Goal: Task Accomplishment & Management: Manage account settings

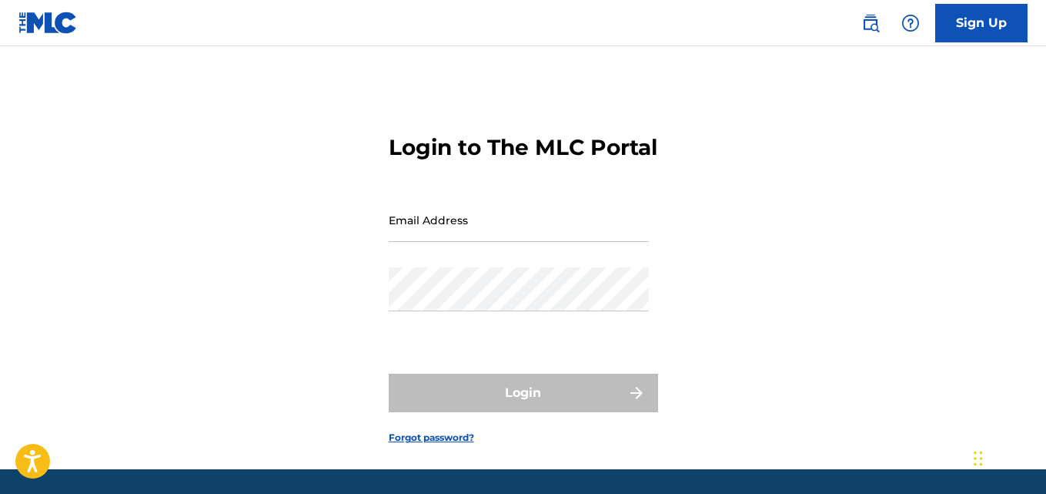
type input "[EMAIL_ADDRESS][DOMAIN_NAME]"
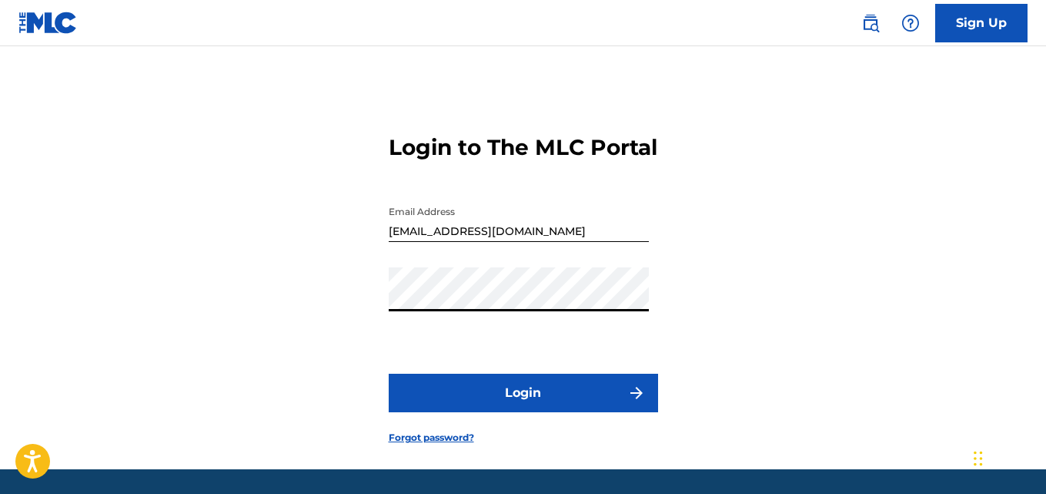
click at [585, 412] on button "Login" at bounding box center [524, 392] width 270 height 39
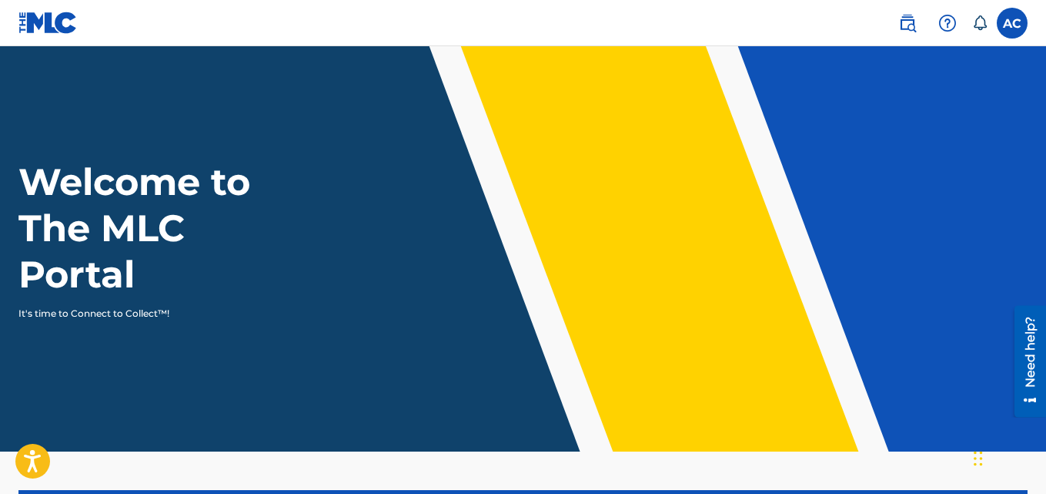
click at [1011, 22] on label at bounding box center [1012, 23] width 31 height 31
click at [1013, 23] on input "AC [PERSON_NAME] [EMAIL_ADDRESS][DOMAIN_NAME] Notification Preferences Profile …" at bounding box center [1013, 23] width 0 height 0
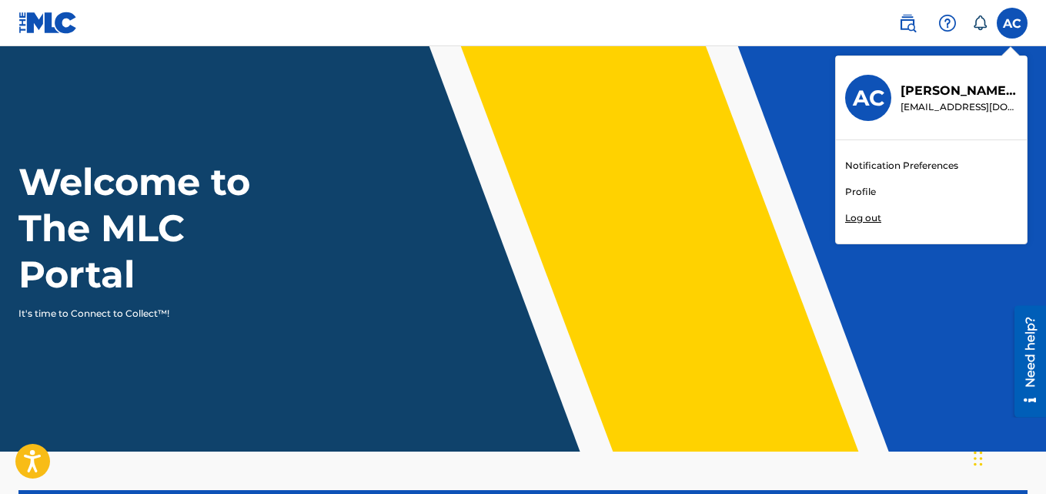
click at [880, 190] on div "Notification Preferences Profile Log out" at bounding box center [931, 191] width 191 height 103
click at [1013, 23] on input "AC [PERSON_NAME] [EMAIL_ADDRESS][DOMAIN_NAME] Notification Preferences Profile …" at bounding box center [1013, 23] width 0 height 0
click at [874, 192] on link "Profile" at bounding box center [860, 192] width 31 height 14
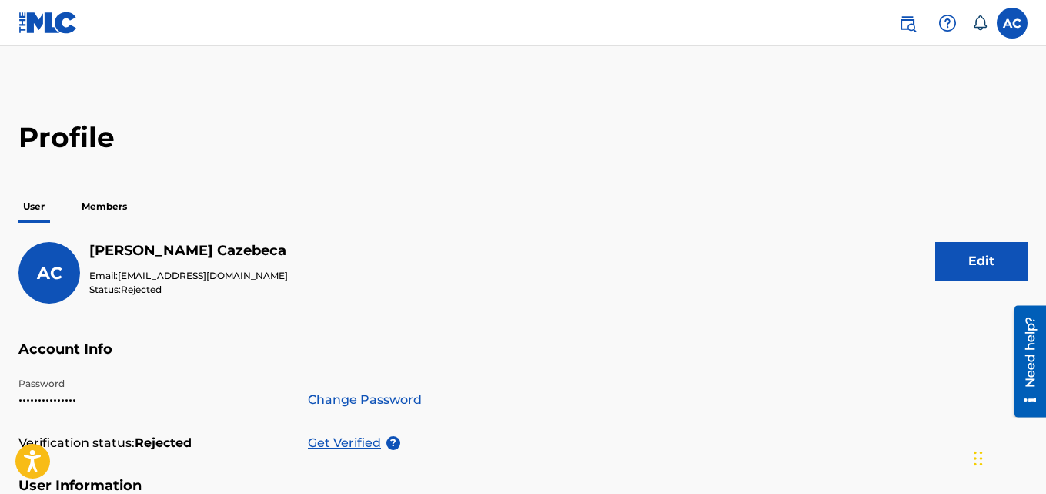
click at [360, 447] on p "Get Verified" at bounding box center [347, 443] width 79 height 18
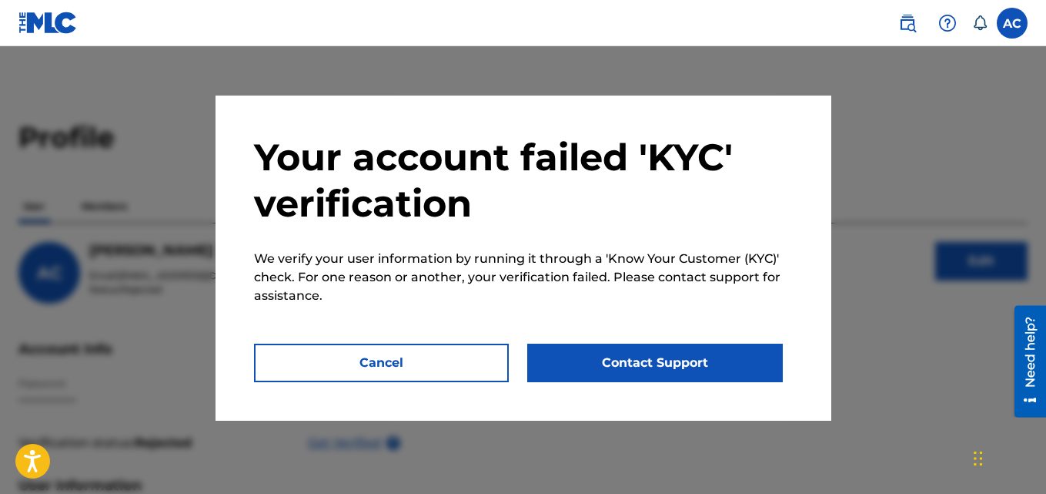
click at [617, 362] on button "Contact Support" at bounding box center [655, 362] width 256 height 39
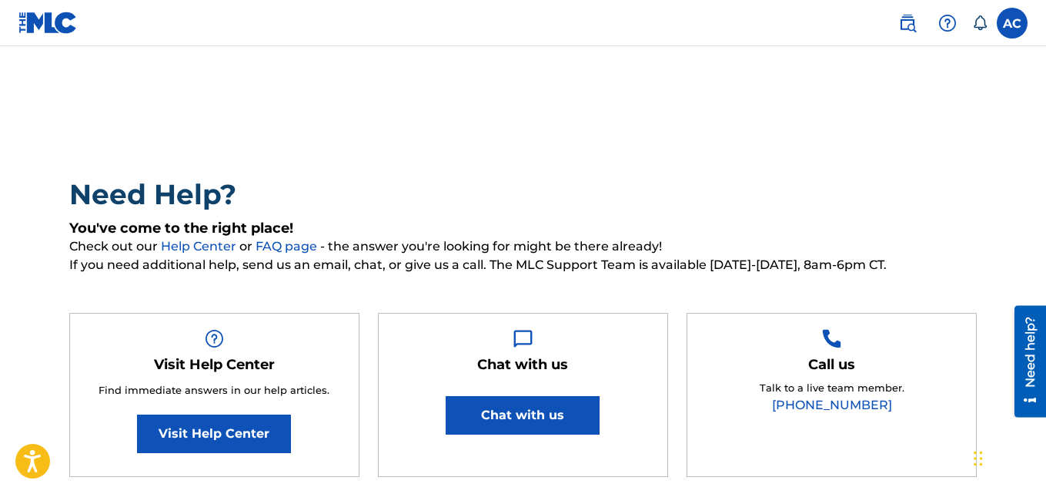
click at [520, 433] on button "Chat with us" at bounding box center [523, 415] width 154 height 39
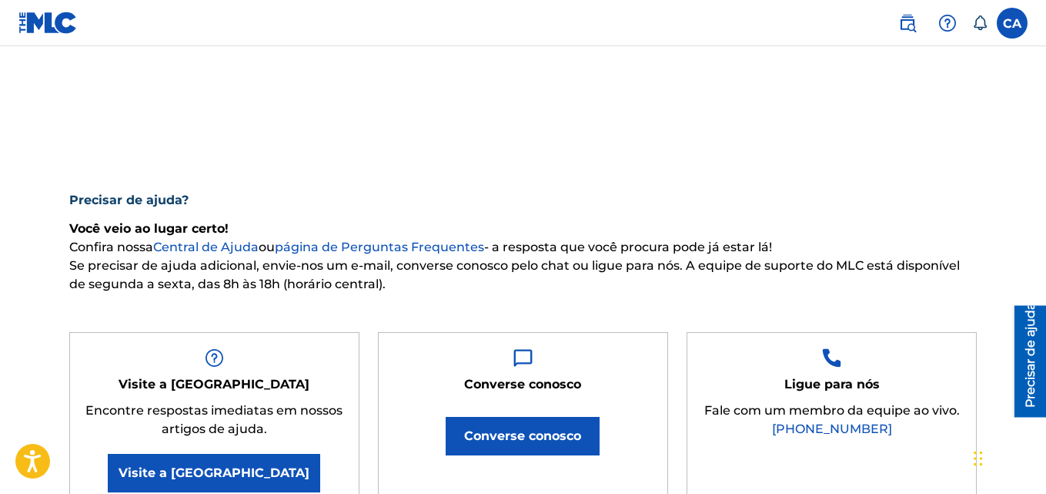
click at [1018, 21] on label at bounding box center [1012, 23] width 31 height 31
click at [1013, 23] on input "CA [PERSON_NAME] [EMAIL_ADDRESS][DOMAIN_NAME] Preferências de notificação Perfi…" at bounding box center [1013, 23] width 0 height 0
